Goal: Check status: Check status

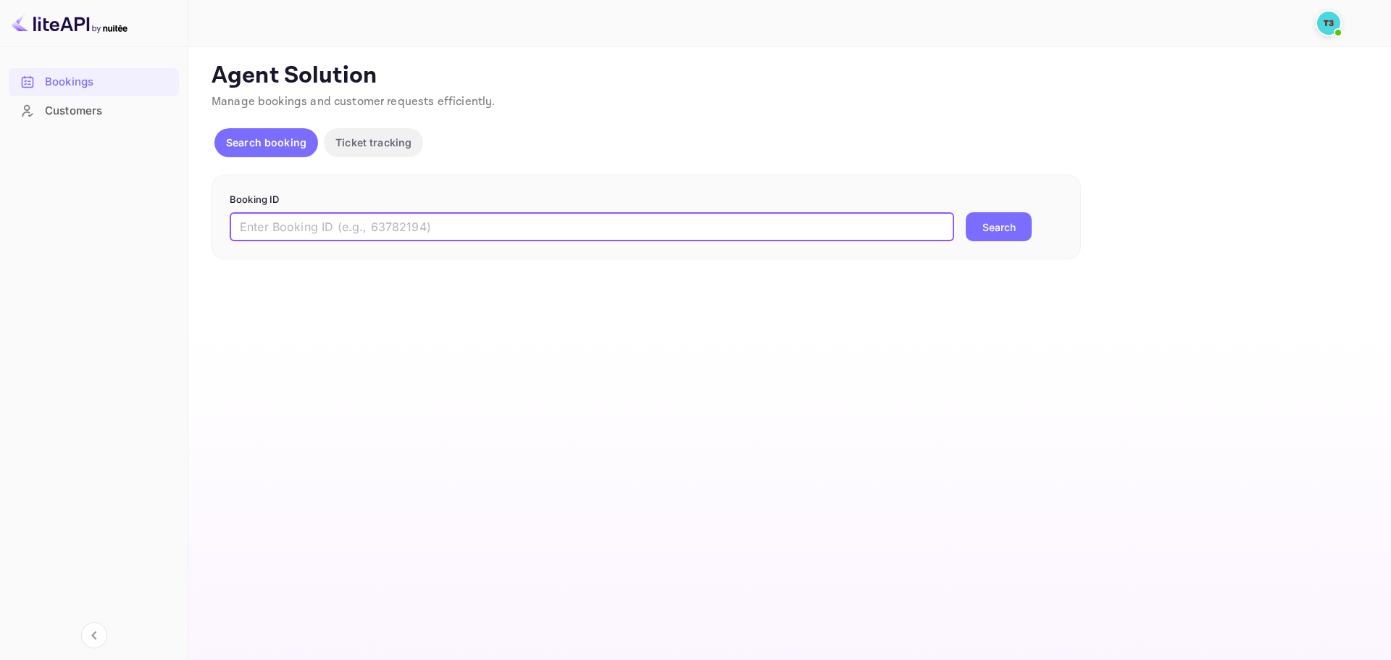
click at [469, 229] on input "text" at bounding box center [592, 226] width 725 height 29
paste input "9657859"
click at [987, 232] on button "Search" at bounding box center [999, 226] width 66 height 29
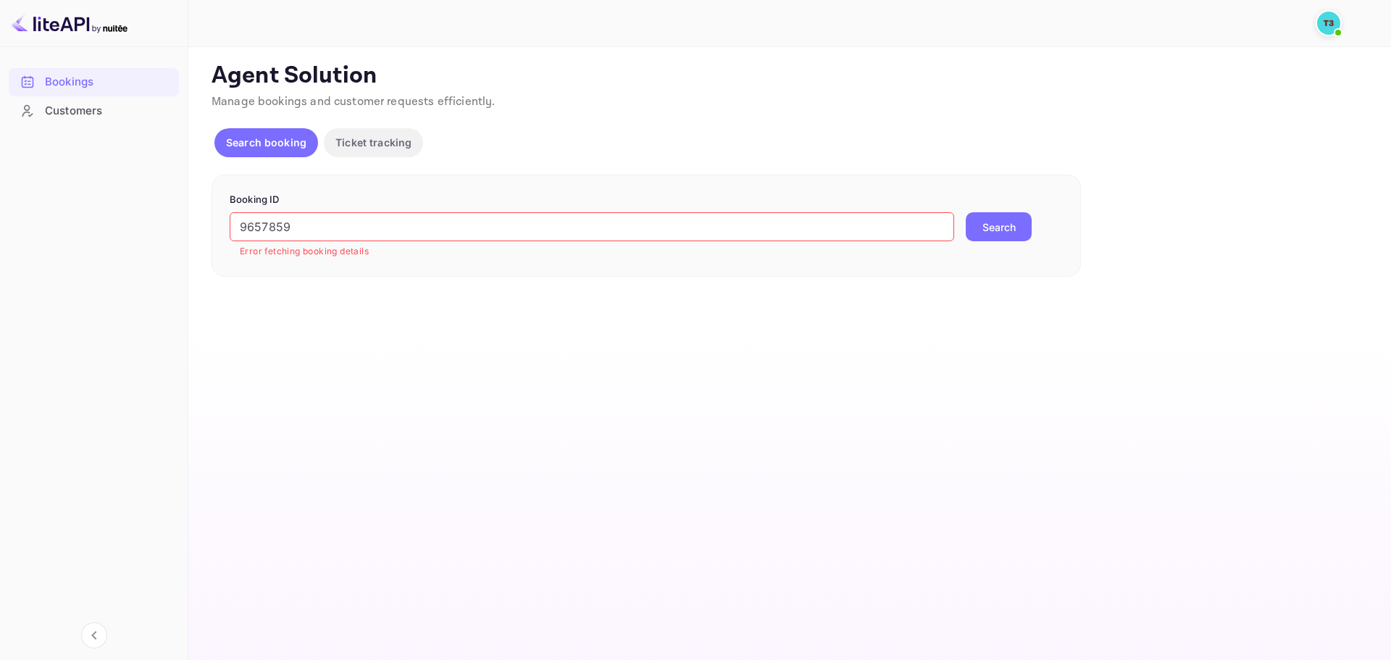
click at [396, 234] on input "9657859" at bounding box center [592, 226] width 725 height 29
paste input "pbbcnGJ4W"
click at [981, 225] on button "Search" at bounding box center [999, 226] width 66 height 29
click at [444, 233] on input "pbbcnGJ4W" at bounding box center [592, 226] width 725 height 29
paste input "9664203"
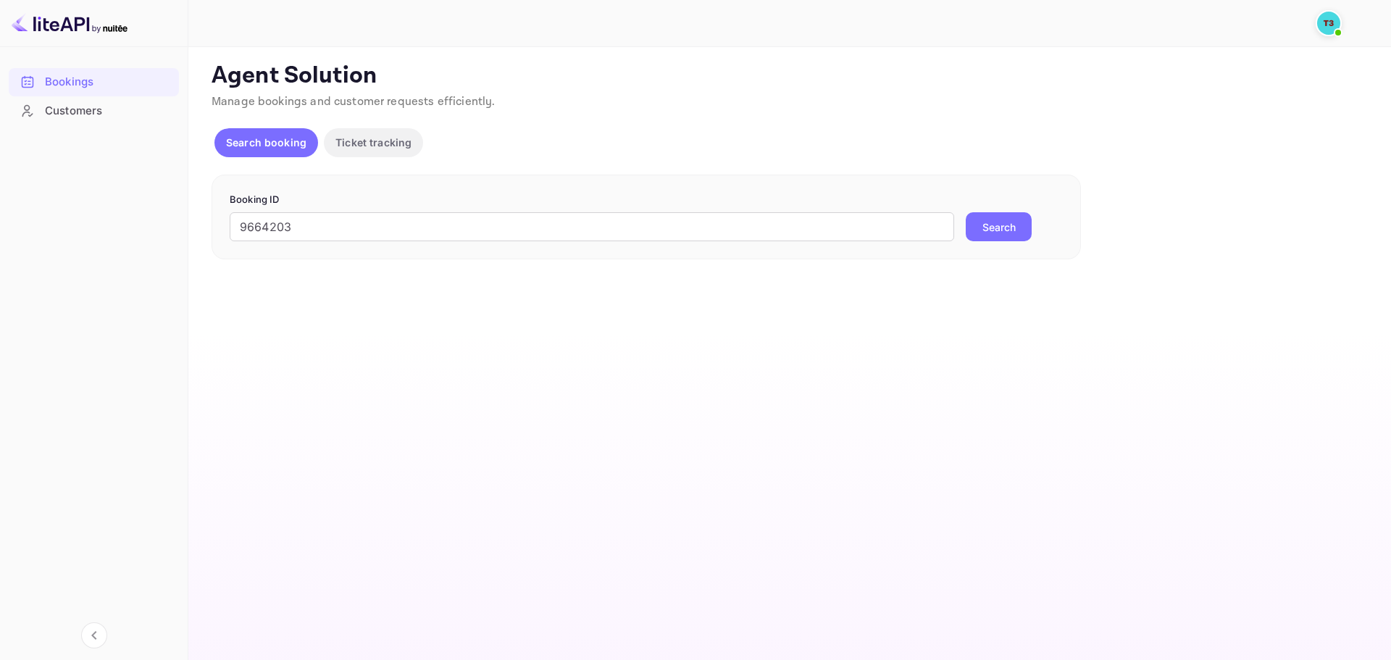
click at [1006, 232] on button "Search" at bounding box center [999, 226] width 66 height 29
click at [415, 225] on input "9664203" at bounding box center [592, 226] width 725 height 29
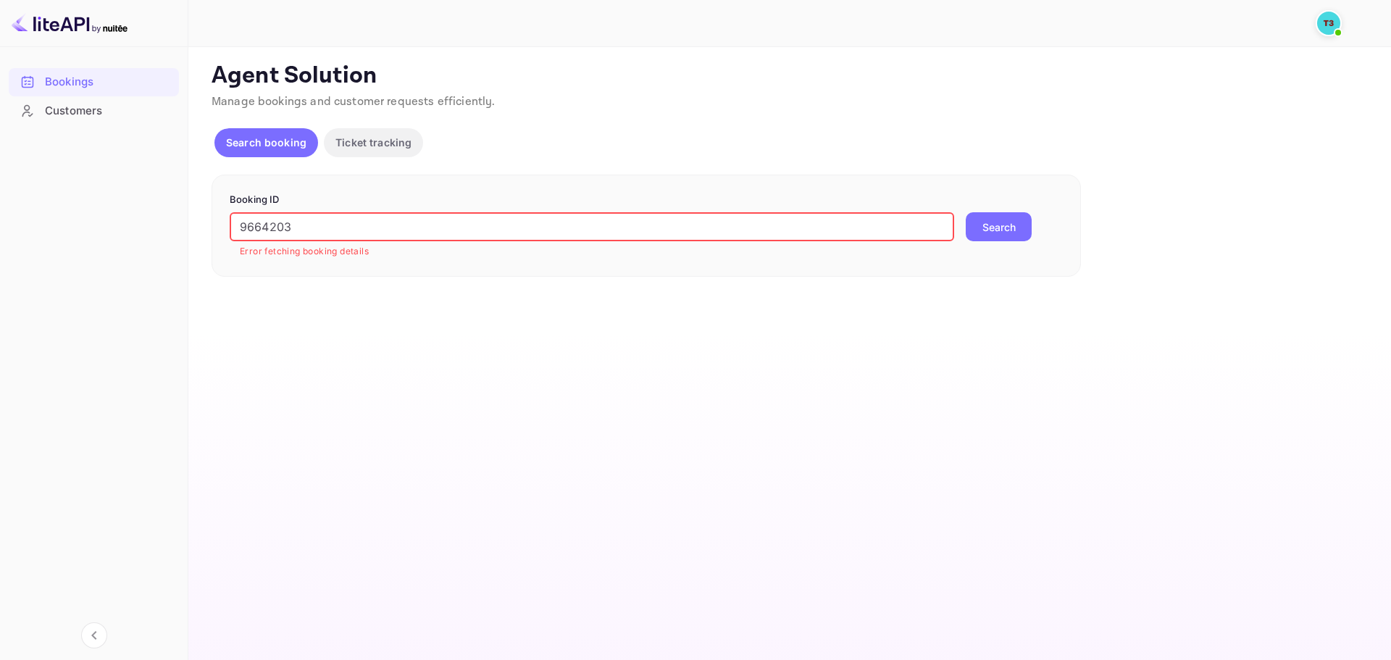
paste input "rNZTmDGCP"
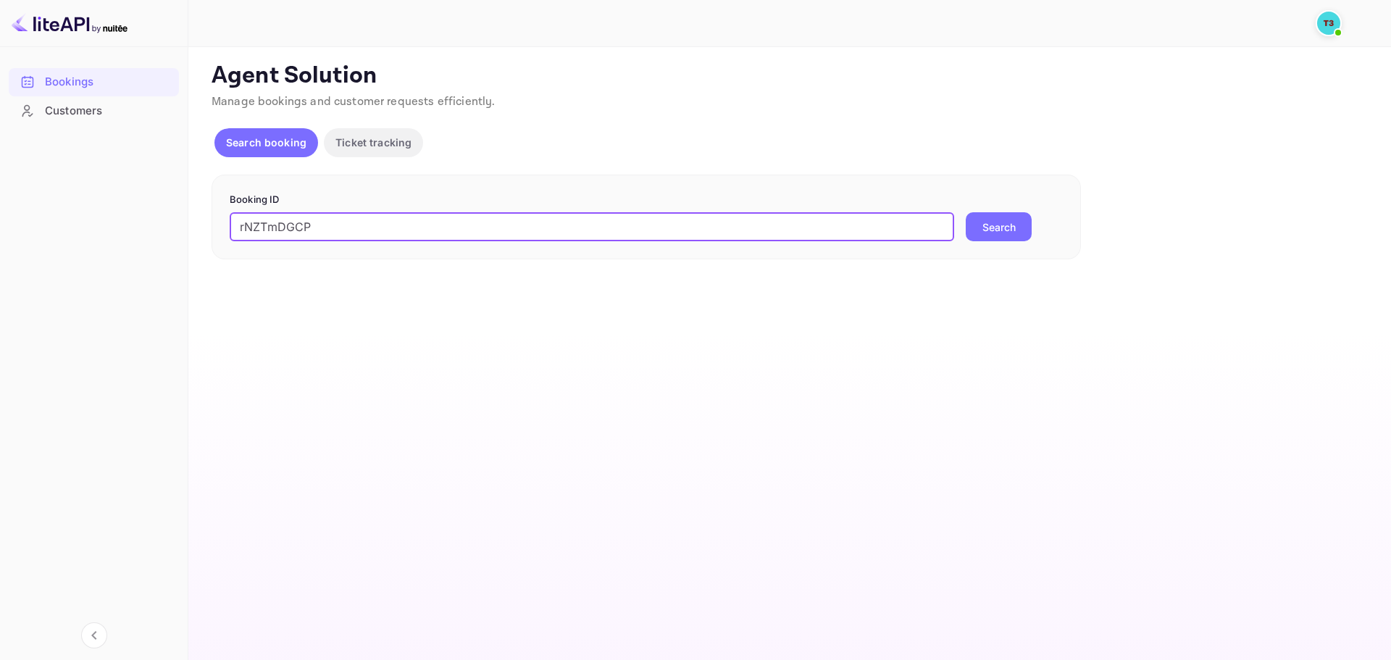
type input "rNZTmDGCP"
click at [1012, 236] on button "Search" at bounding box center [999, 226] width 66 height 29
click at [125, 127] on div at bounding box center [94, 152] width 170 height 55
click at [122, 124] on div "Customers" at bounding box center [94, 111] width 170 height 28
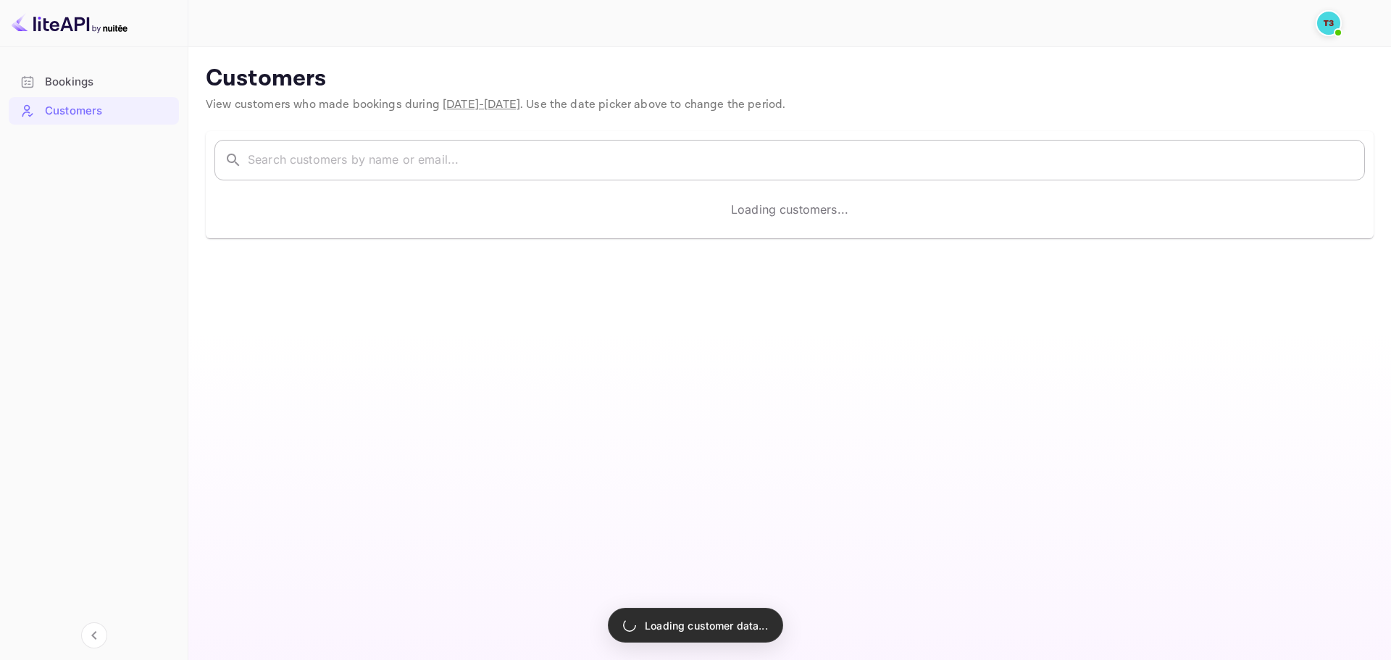
click at [456, 169] on input "text" at bounding box center [806, 160] width 1117 height 41
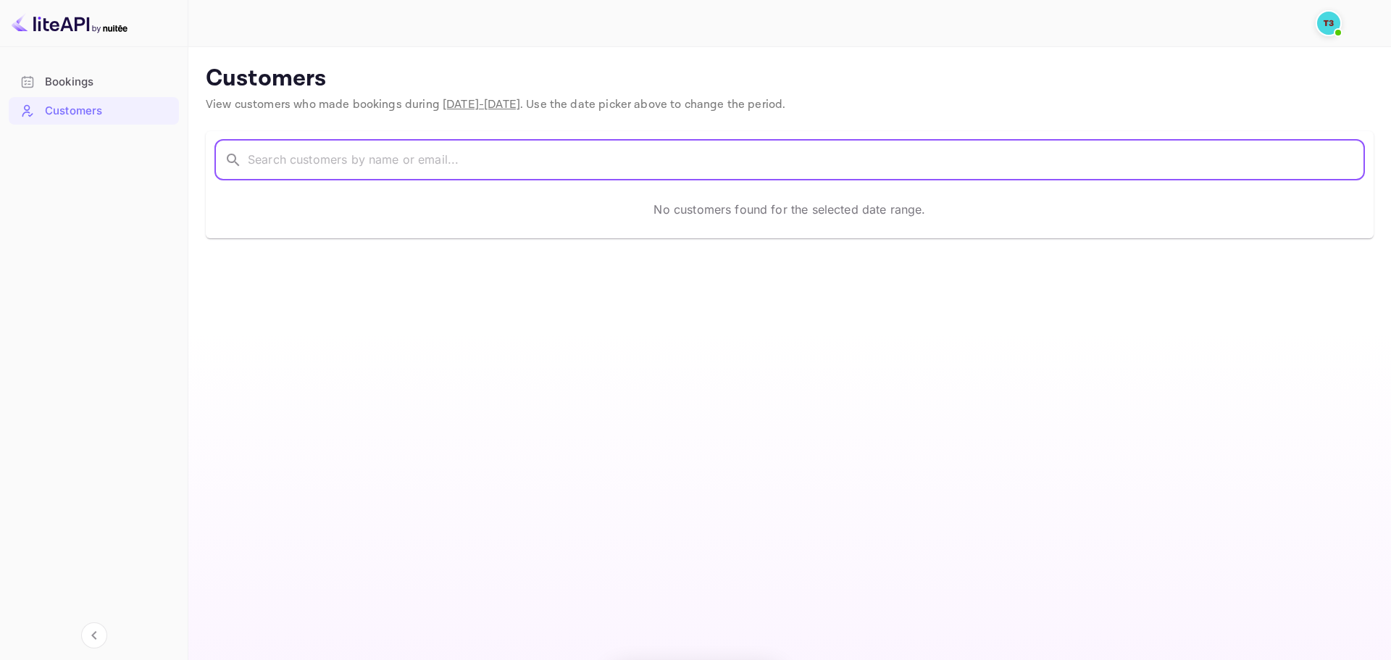
paste input "Kery Lauwy Mamangkey"
type input "Kery Lauwy Mamangkey"
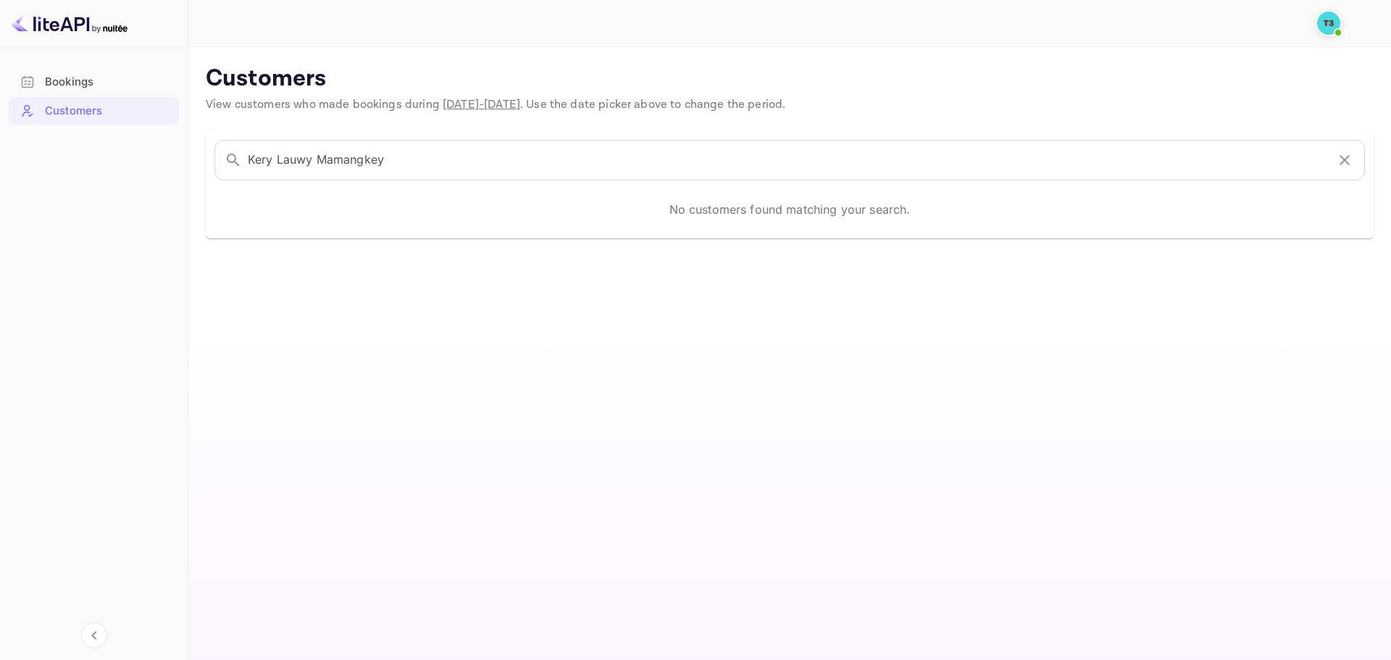
click at [136, 88] on div "Bookings" at bounding box center [108, 82] width 127 height 17
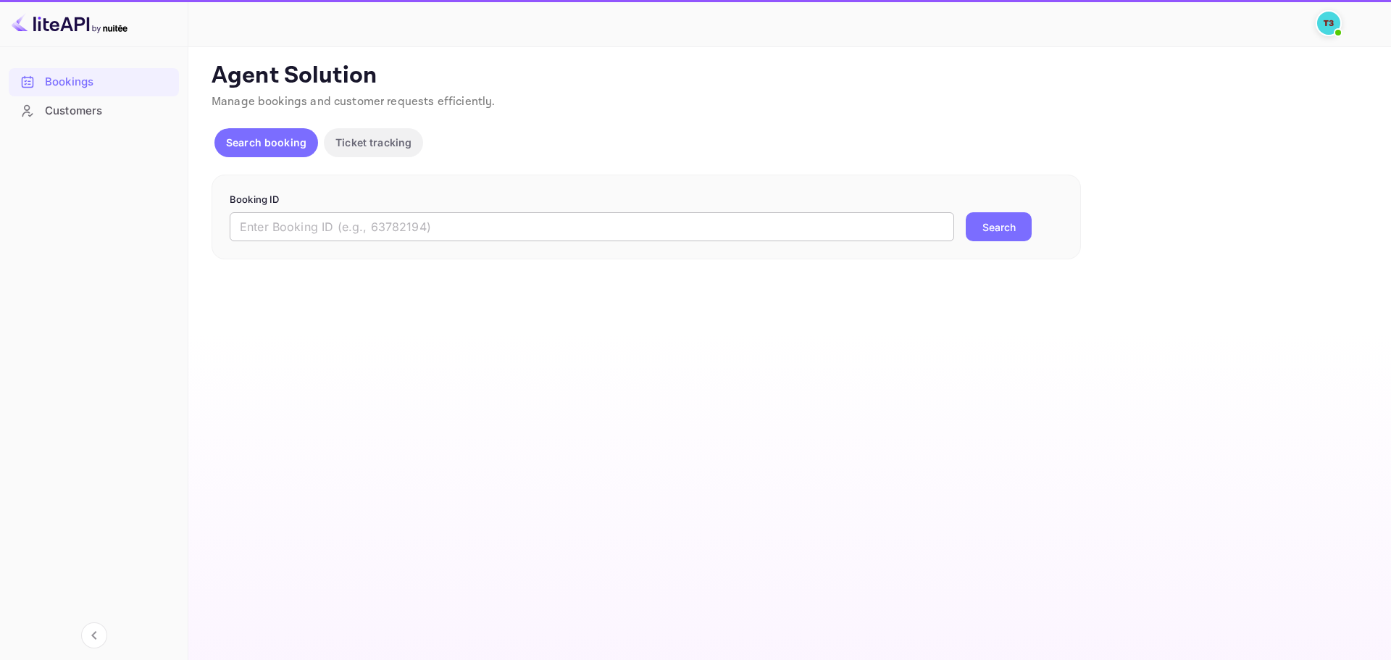
click at [428, 234] on input "text" at bounding box center [592, 226] width 725 height 29
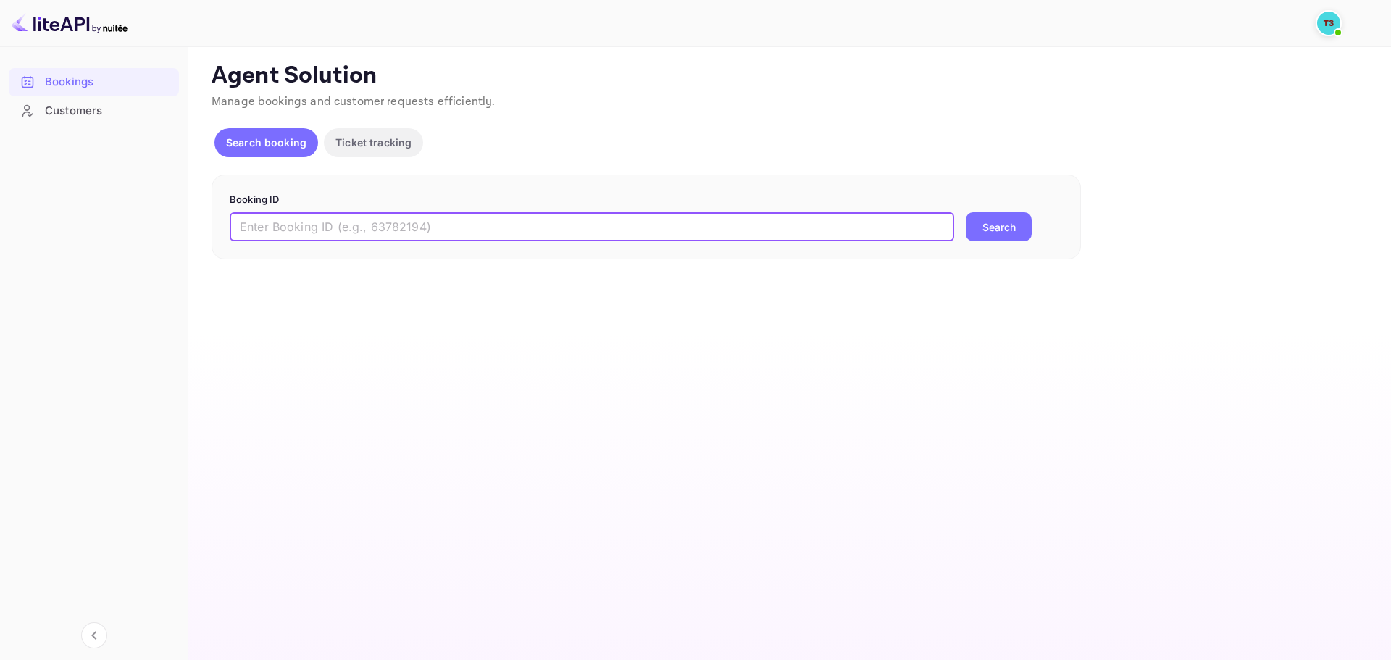
paste input "g-4IpJ8YT"
type input "g-4IpJ8YT"
click at [1007, 225] on button "Search" at bounding box center [999, 226] width 66 height 29
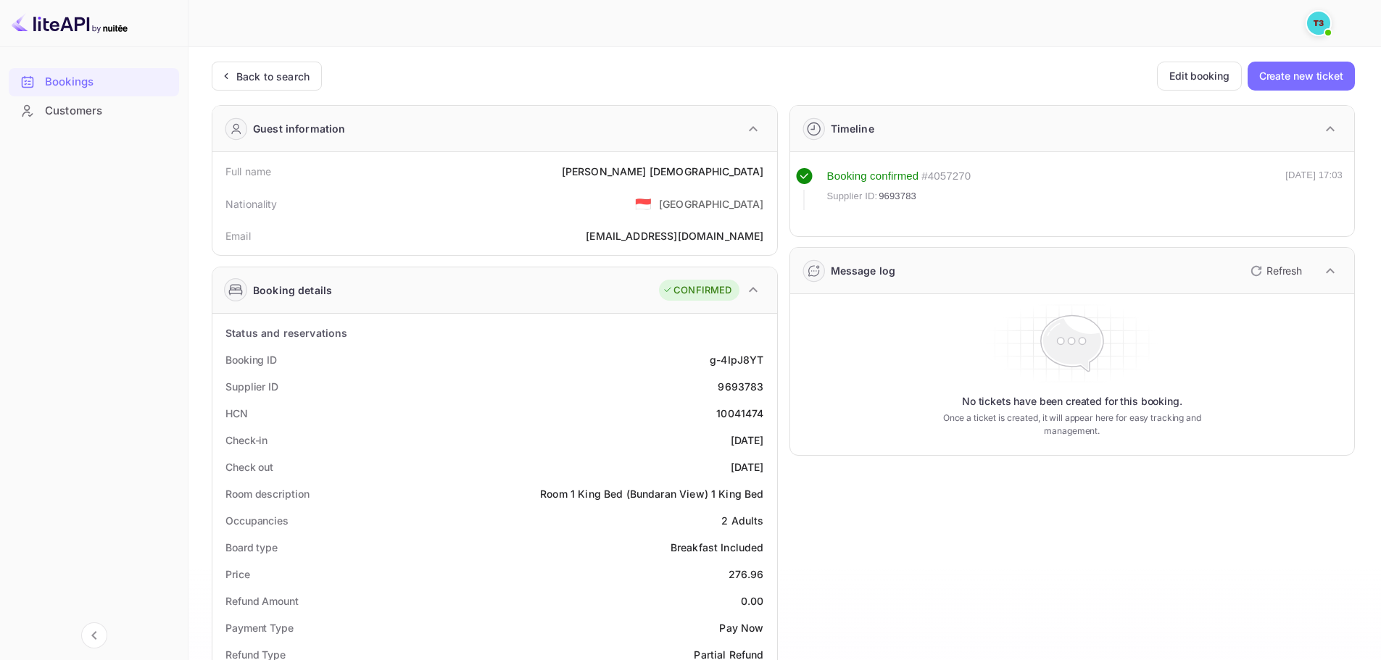
click at [1319, 29] on img at bounding box center [1318, 23] width 23 height 23
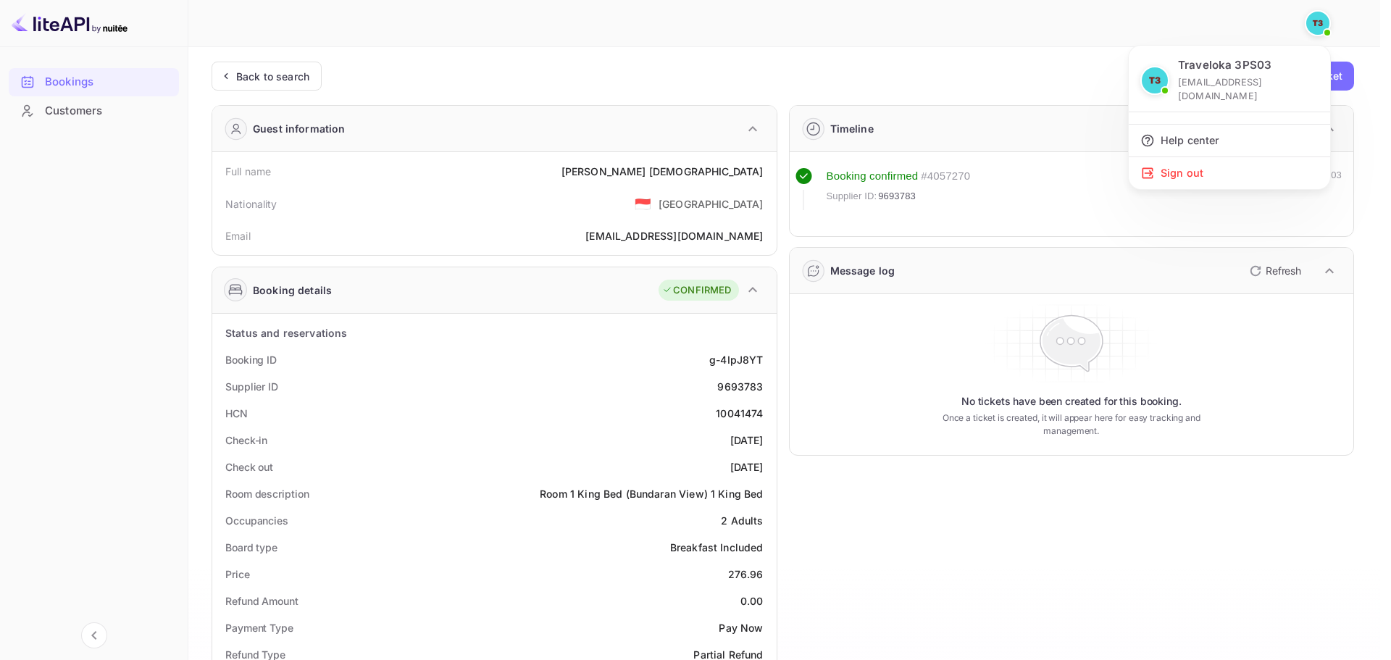
click at [1270, 26] on div at bounding box center [695, 330] width 1391 height 660
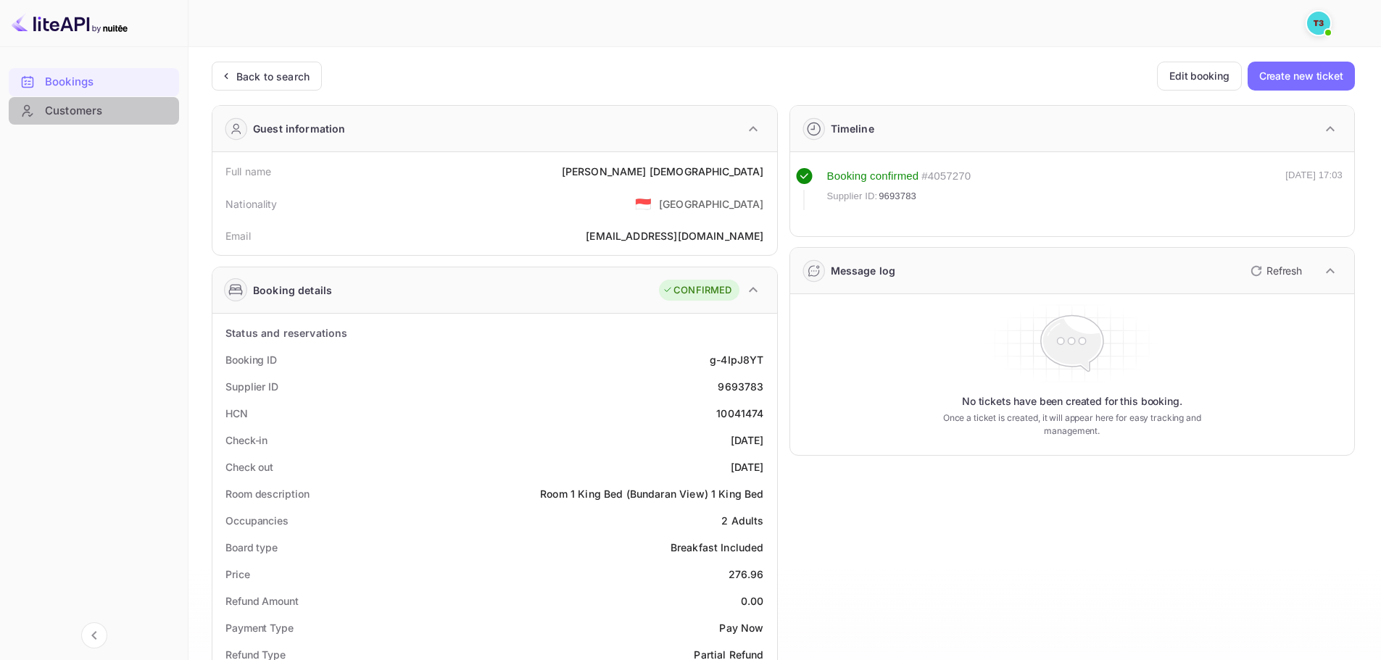
click at [133, 124] on div "Customers" at bounding box center [94, 111] width 170 height 28
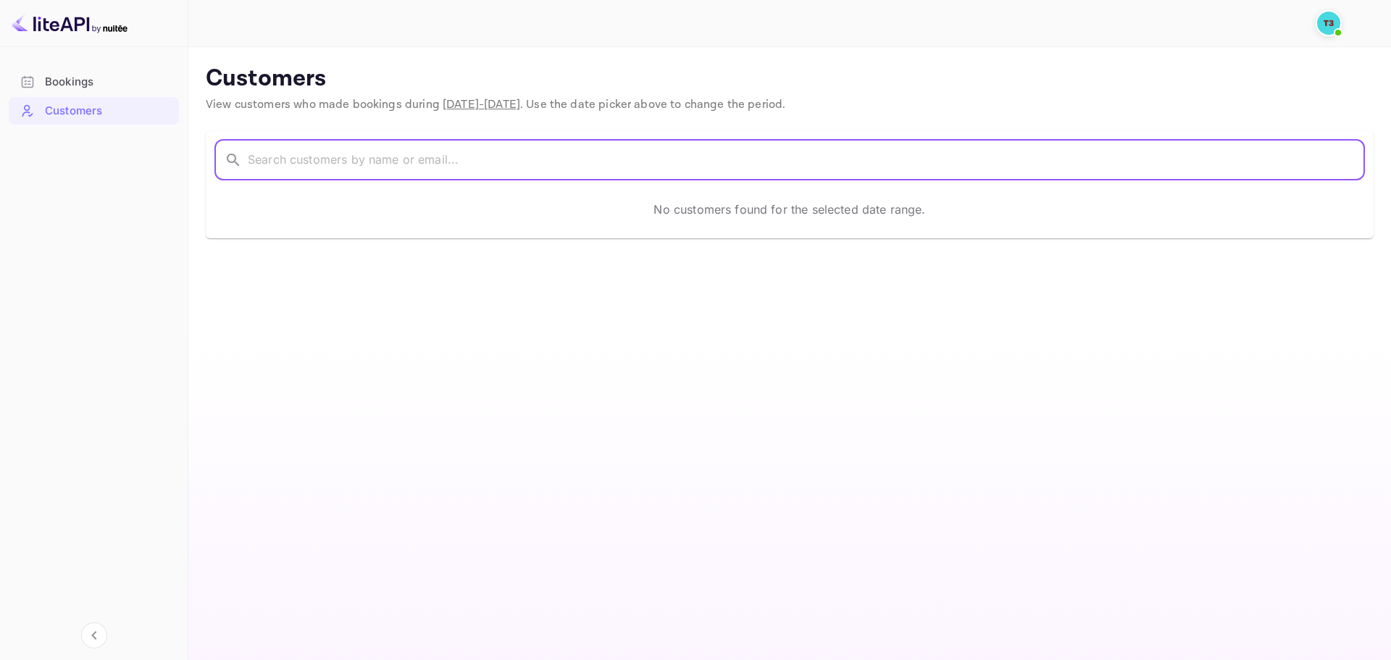
click at [287, 150] on input "text" at bounding box center [806, 160] width 1117 height 41
paste input "g-4IpJ8YT"
paste input "[PERSON_NAME] Indian"
type input "[PERSON_NAME] Indian"
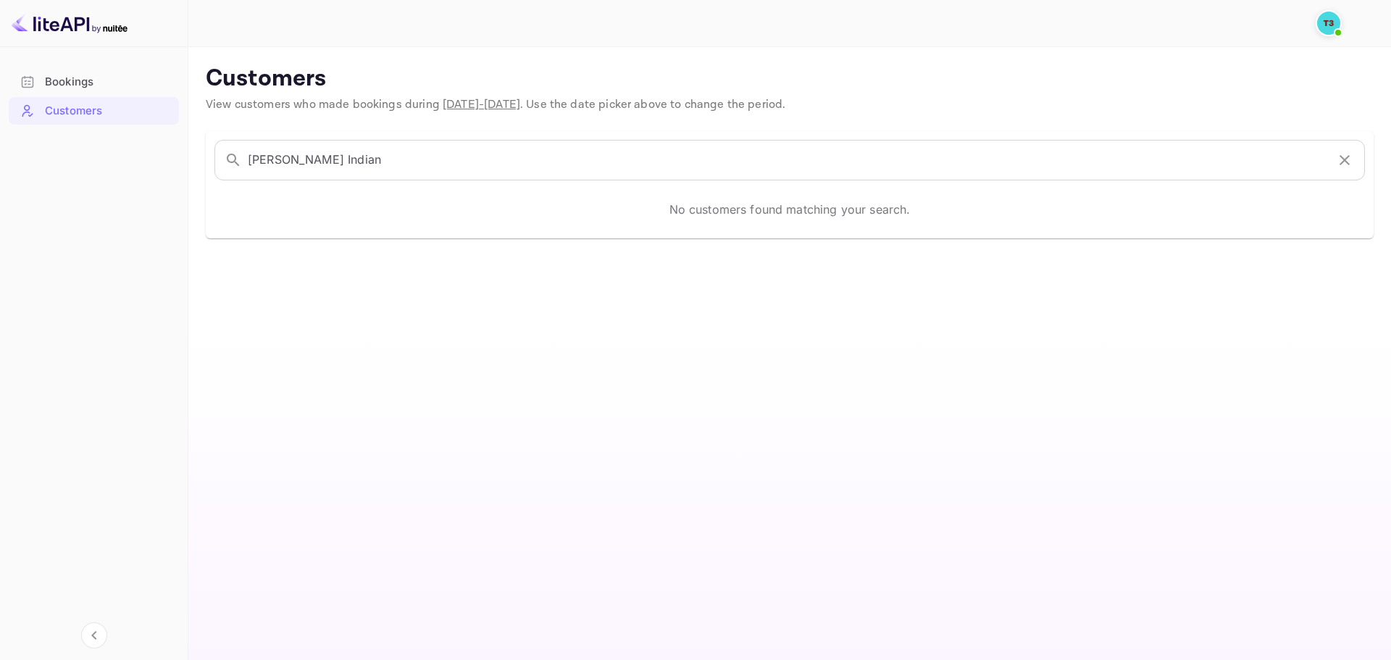
click at [537, 304] on main "Customers View customers who made bookings during [DATE] - [DATE] . Use the dat…" at bounding box center [789, 353] width 1203 height 613
click at [88, 93] on div "Bookings" at bounding box center [94, 82] width 170 height 28
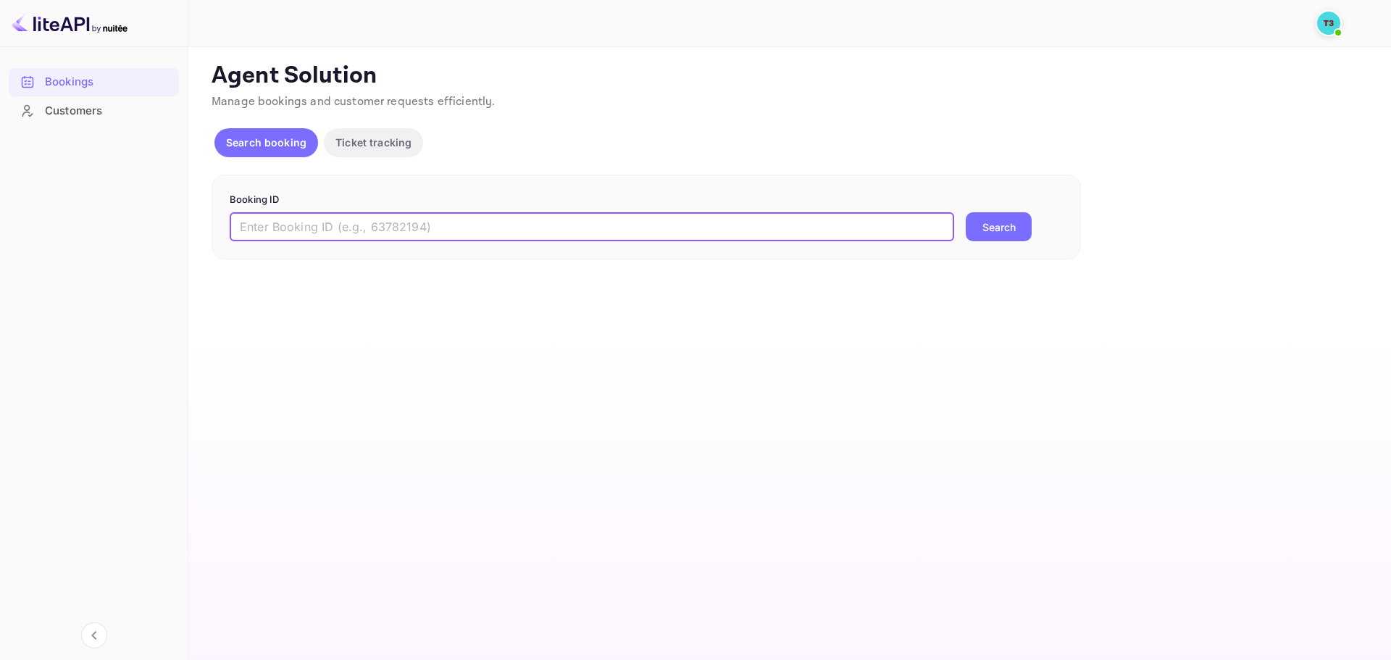
click at [427, 218] on input "text" at bounding box center [592, 226] width 725 height 29
paste input "[PERSON_NAME] Indian"
type input "[PERSON_NAME] Indian"
click at [966, 212] on button "Search" at bounding box center [999, 226] width 66 height 29
